Goal: Transaction & Acquisition: Purchase product/service

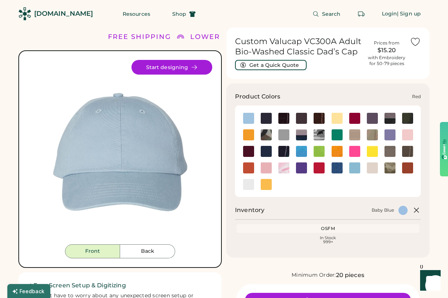
click at [316, 168] on img at bounding box center [319, 167] width 11 height 11
click at [320, 169] on img at bounding box center [319, 167] width 11 height 11
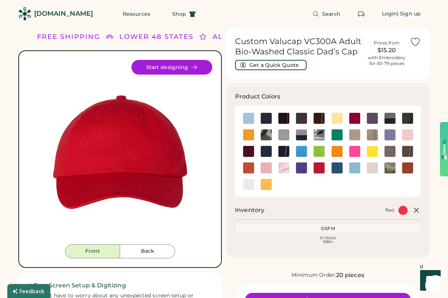
click at [201, 173] on img at bounding box center [120, 152] width 184 height 184
